Goal: Task Accomplishment & Management: Manage account settings

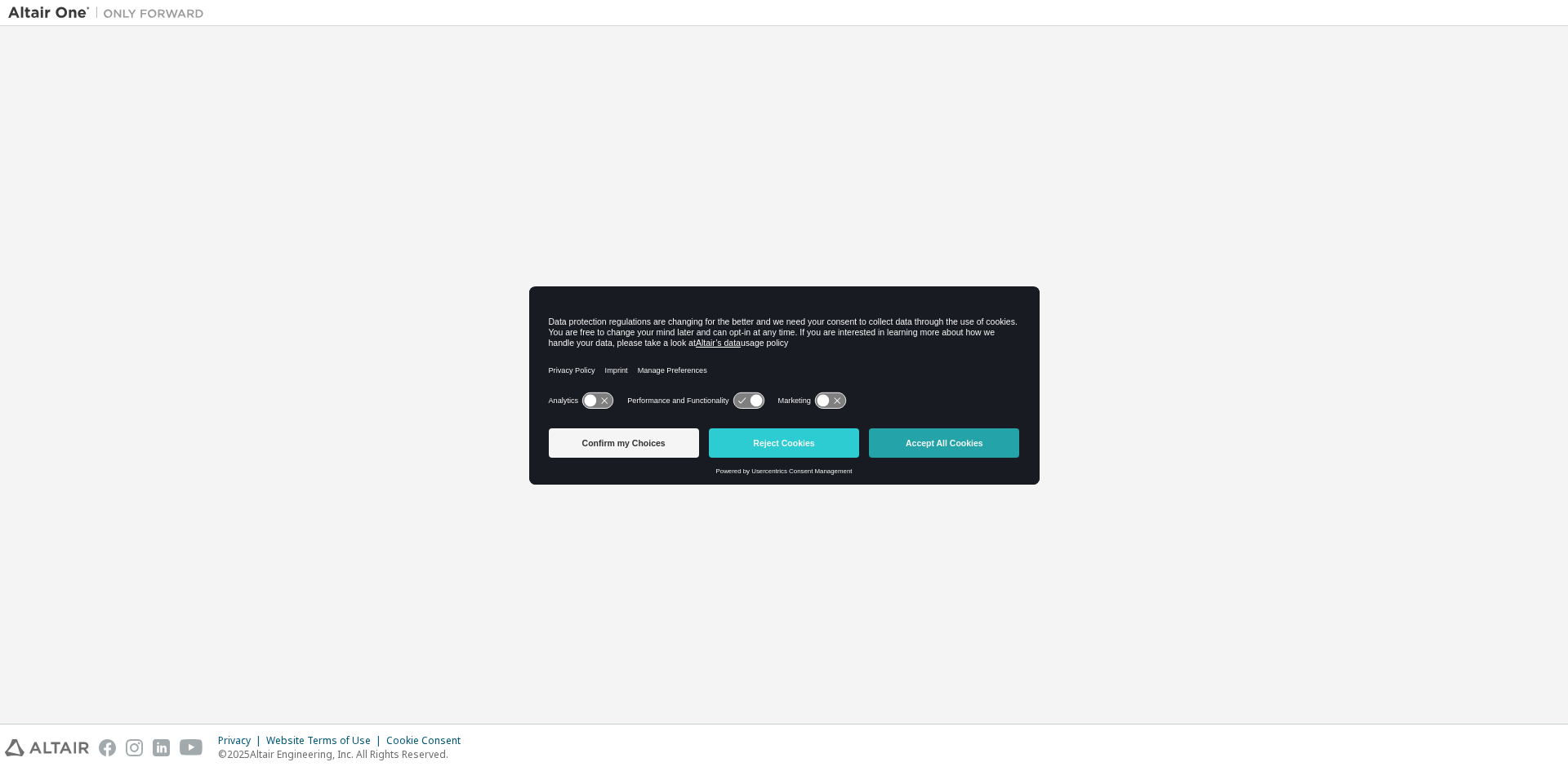
click at [948, 434] on button "Accept All Cookies" at bounding box center [944, 443] width 150 height 29
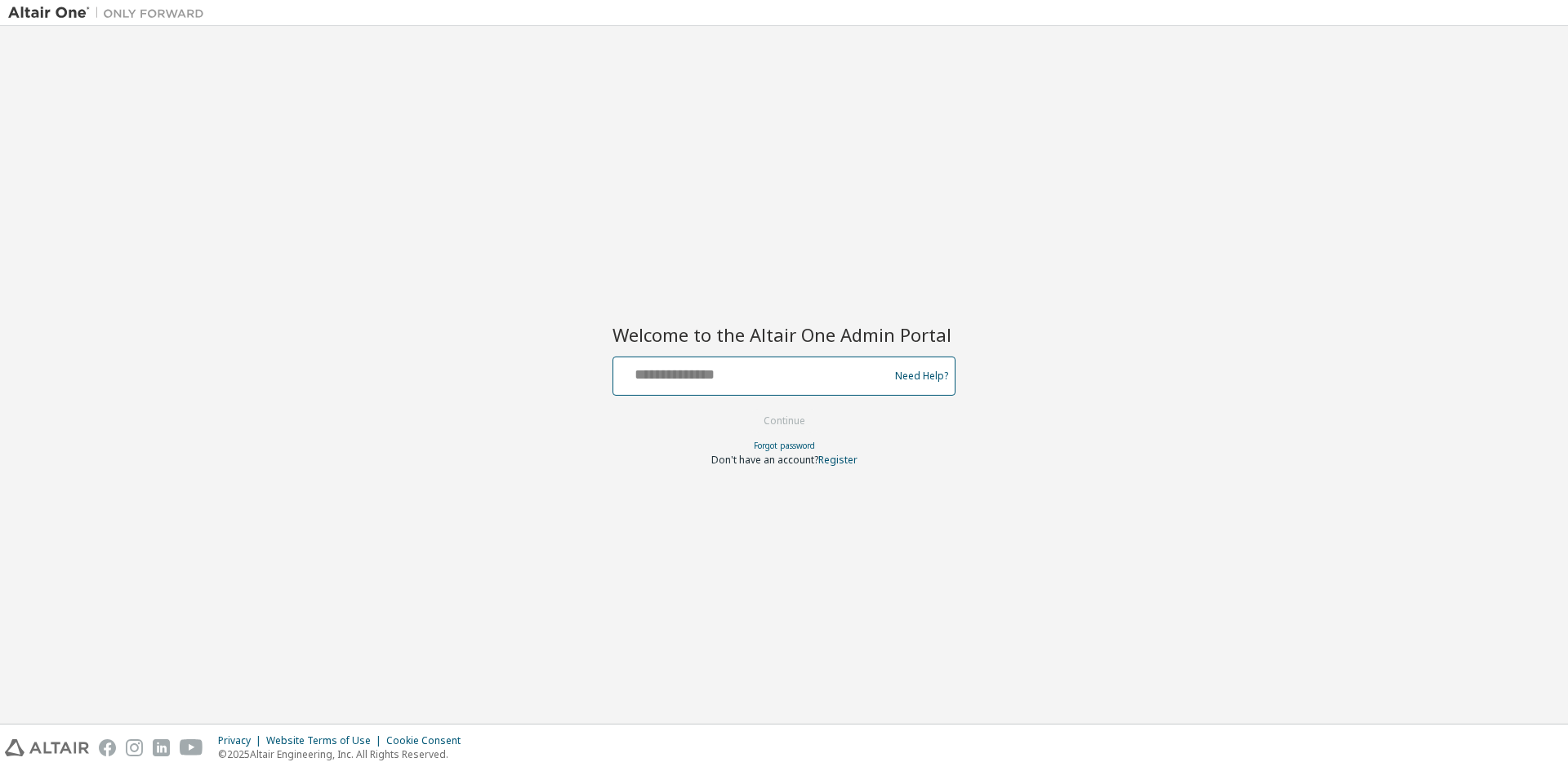
click at [761, 368] on input "text" at bounding box center [753, 373] width 267 height 23
type input "**********"
click at [786, 428] on button "Continue" at bounding box center [784, 421] width 76 height 24
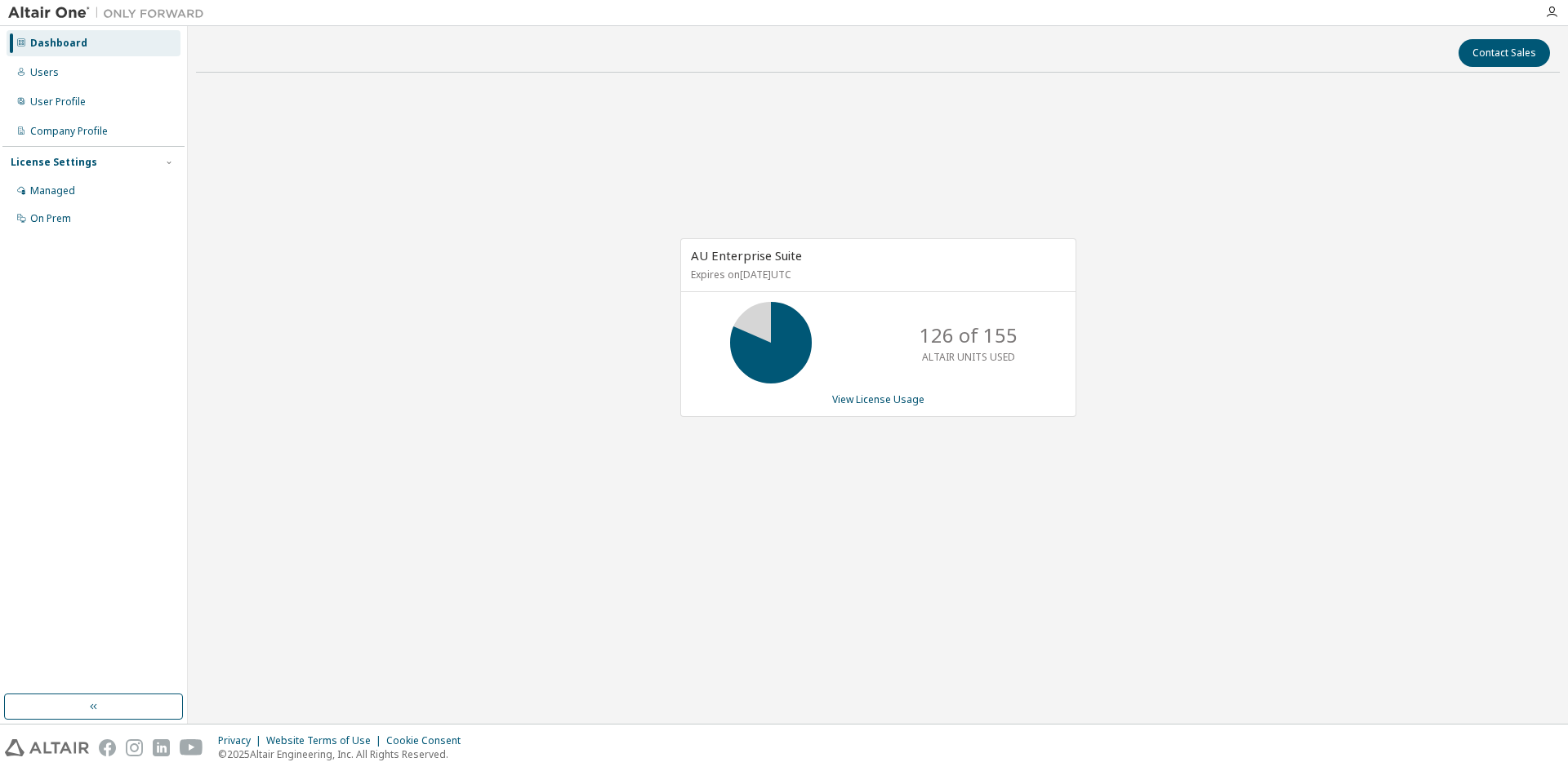
click at [40, 41] on div "Dashboard" at bounding box center [59, 44] width 57 height 13
click at [49, 69] on div "Users" at bounding box center [44, 73] width 28 height 13
